Goal: Task Accomplishment & Management: Manage account settings

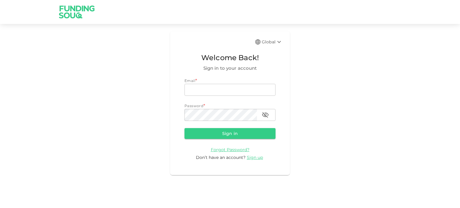
click at [225, 84] on div "Email *" at bounding box center [230, 81] width 91 height 6
click at [224, 89] on input "email" at bounding box center [230, 90] width 91 height 12
click at [227, 90] on input "fggf" at bounding box center [230, 90] width 91 height 12
drag, startPoint x: 225, startPoint y: 90, endPoint x: 109, endPoint y: 75, distance: 116.3
click at [109, 75] on div "Global Welcome Back! Sign in to your account Email * email fggfdfdf@ email Pass…" at bounding box center [230, 103] width 460 height 144
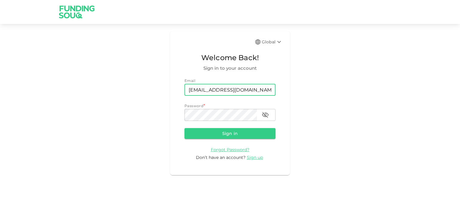
type input "[EMAIL_ADDRESS][DOMAIN_NAME]"
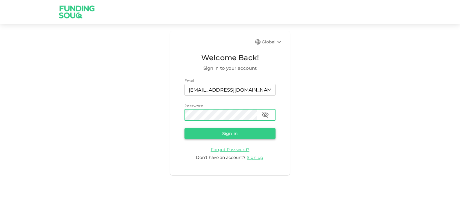
click at [246, 134] on button "Sign in" at bounding box center [230, 133] width 91 height 11
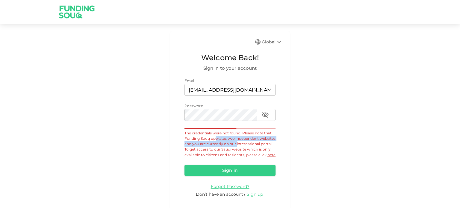
drag, startPoint x: 213, startPoint y: 140, endPoint x: 224, endPoint y: 151, distance: 15.5
click at [234, 148] on span "The credentials were not found. Please note that Funding Souq operates two inde…" at bounding box center [230, 144] width 91 height 26
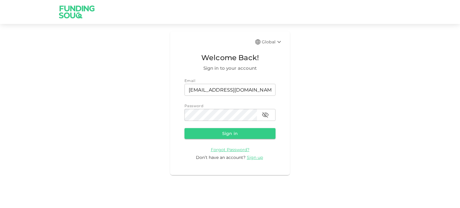
click at [197, 160] on div "Don’t have an account? Sign up" at bounding box center [230, 158] width 91 height 6
click at [240, 149] on span "Forgot Password?" at bounding box center [230, 149] width 39 height 5
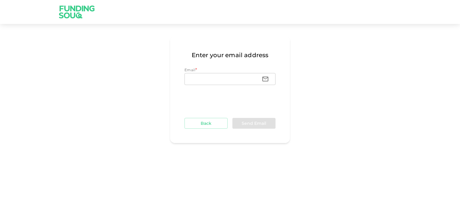
click at [58, 140] on div "Enter your email address Email * Email Email Back Send Email" at bounding box center [230, 89] width 460 height 117
